Goal: Task Accomplishment & Management: Manage account settings

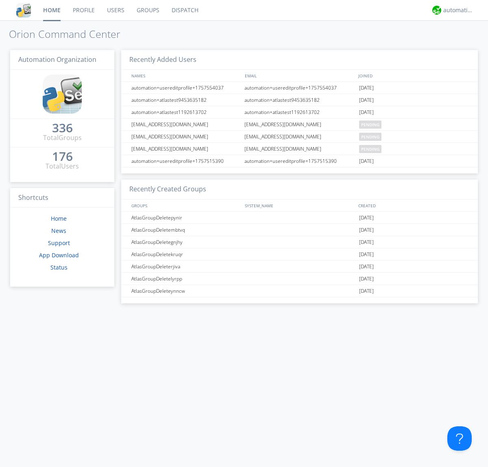
click at [115, 10] on link "Users" at bounding box center [116, 10] width 30 height 20
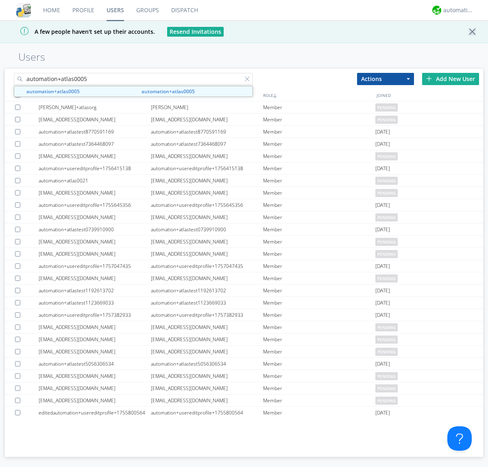
type input "automation+atlas0005"
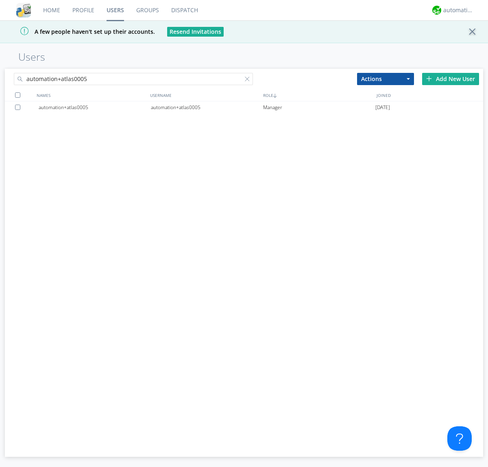
click at [207, 107] on div "automation+atlas0005" at bounding box center [207, 107] width 112 height 12
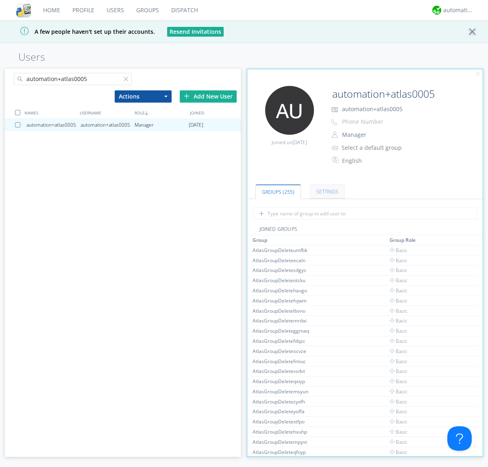
click at [326, 191] on link "Settings" at bounding box center [327, 191] width 35 height 14
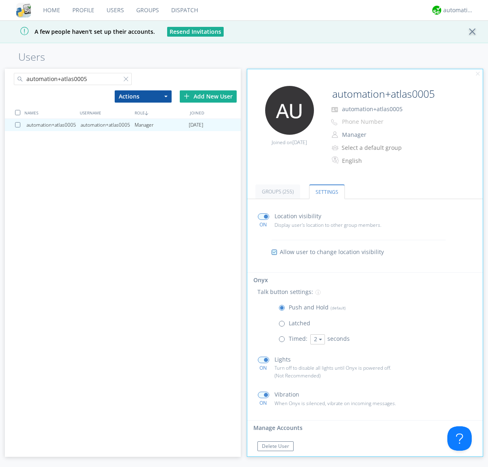
click at [284, 341] on span at bounding box center [284, 341] width 10 height 10
click at [0, 0] on input "radio" at bounding box center [0, 0] width 0 height 0
click at [317, 339] on button "2" at bounding box center [318, 339] width 15 height 10
click at [0, 0] on link "5" at bounding box center [0, 0] width 0 height 0
click at [317, 339] on button "5" at bounding box center [318, 339] width 15 height 10
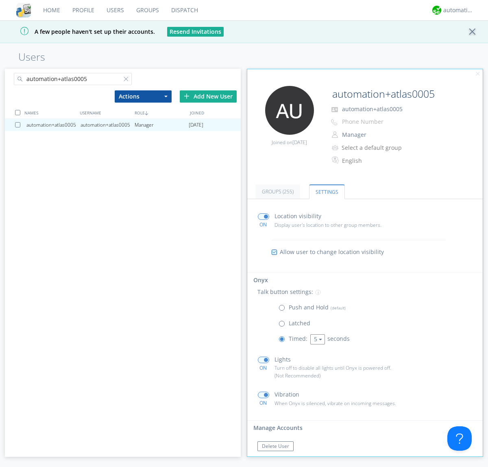
click at [0, 0] on link "3" at bounding box center [0, 0] width 0 height 0
click at [284, 309] on span at bounding box center [284, 309] width 10 height 10
click at [0, 0] on input "radio" at bounding box center [0, 0] width 0 height 0
